Goal: Information Seeking & Learning: Learn about a topic

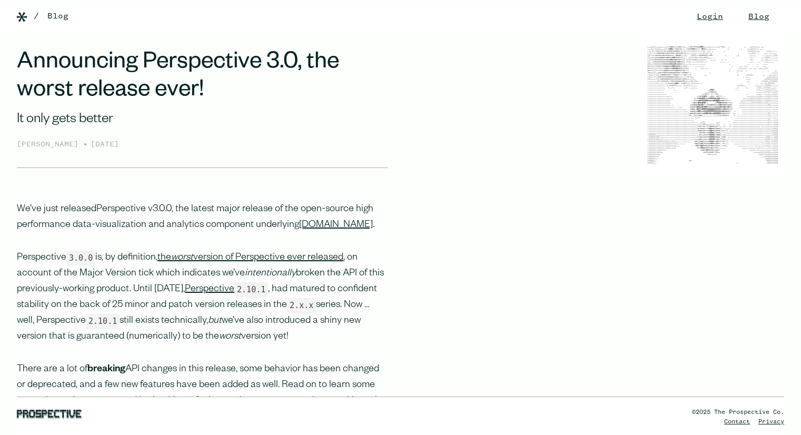
click at [126, 211] on link "Perspective v3.0.0" at bounding box center [133, 209] width 75 height 11
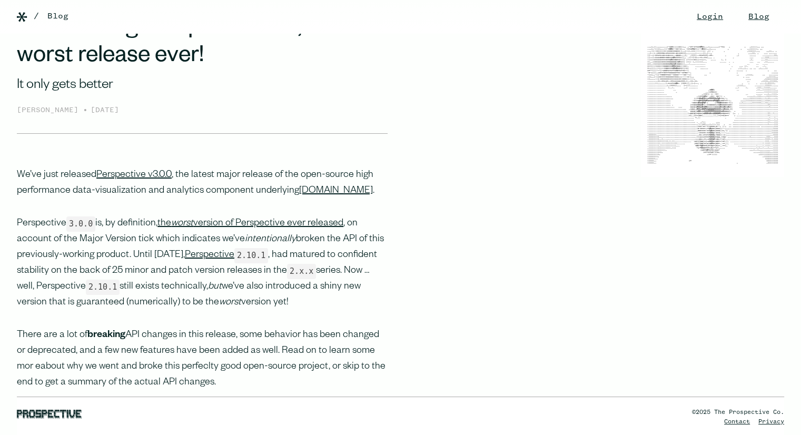
scroll to position [53, 0]
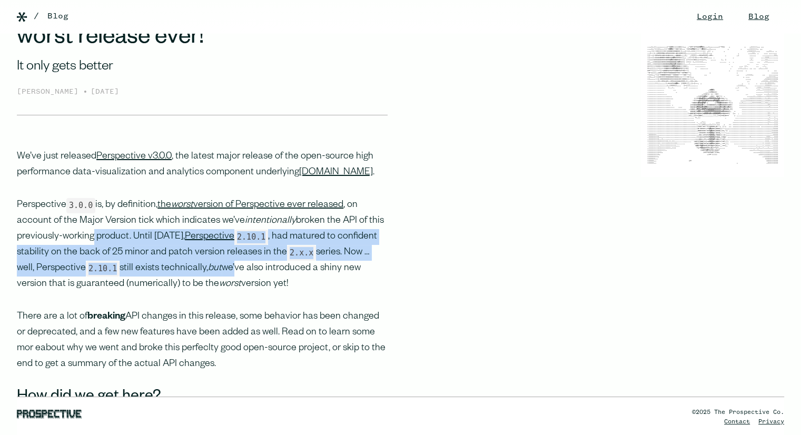
drag, startPoint x: 90, startPoint y: 249, endPoint x: 213, endPoint y: 285, distance: 127.9
click at [213, 288] on p "Perspective 3.0.0 is, by definition, the worst version of Perspective ever rele…" at bounding box center [202, 245] width 371 height 95
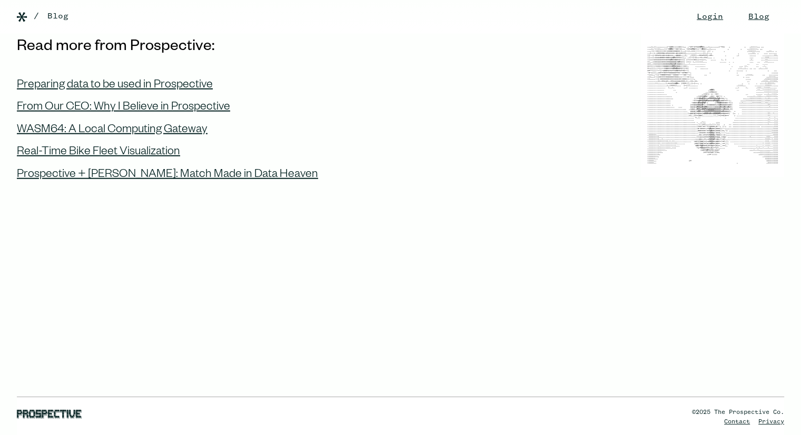
scroll to position [6707, 0]
